Goal: Find specific page/section: Find specific page/section

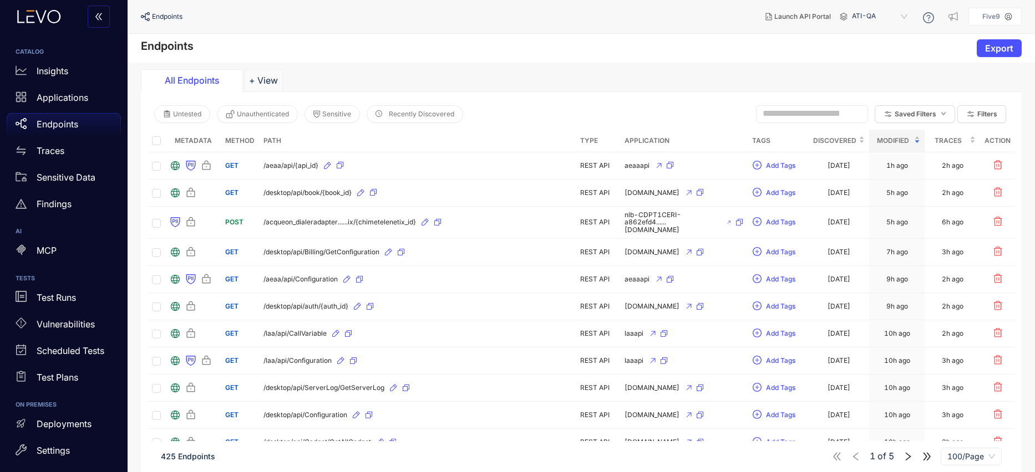
click at [315, 32] on header "Endpoints Launch API Portal ATI-QA Five9" at bounding box center [581, 16] width 880 height 33
click at [58, 123] on p "Endpoints" at bounding box center [58, 124] width 42 height 10
